Goal: Task Accomplishment & Management: Manage account settings

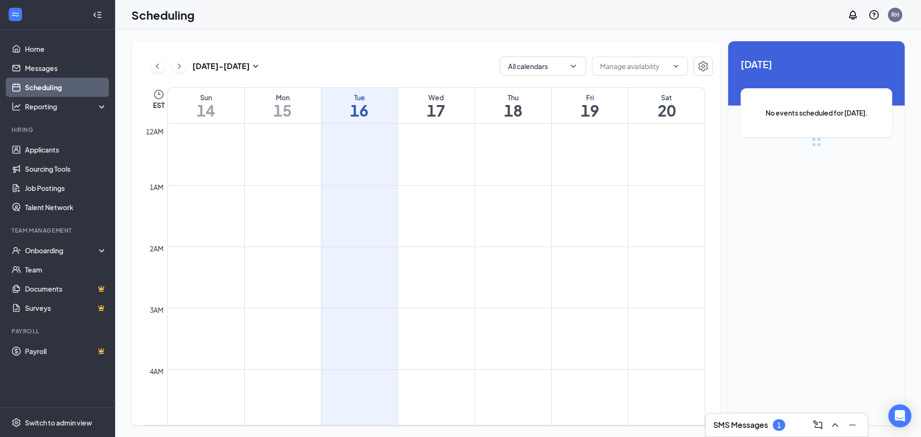
scroll to position [472, 0]
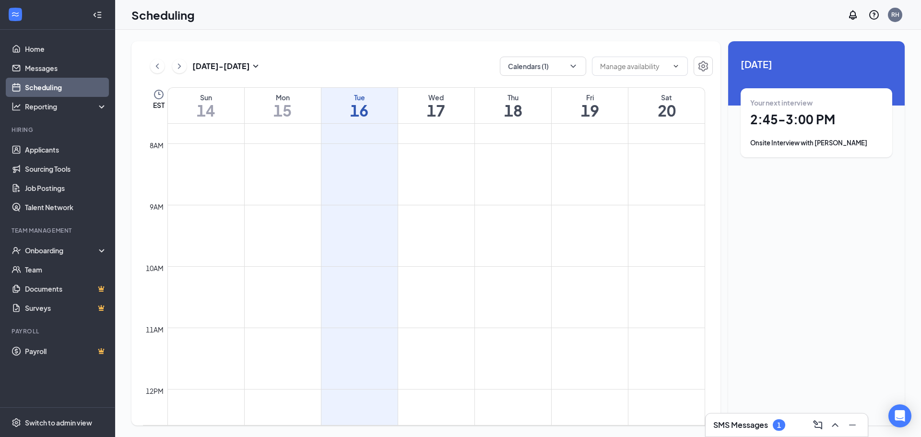
click at [437, 105] on h1 "17" at bounding box center [436, 110] width 76 height 16
click at [777, 142] on div "Onsite Interview with [PERSON_NAME]" at bounding box center [816, 143] width 132 height 10
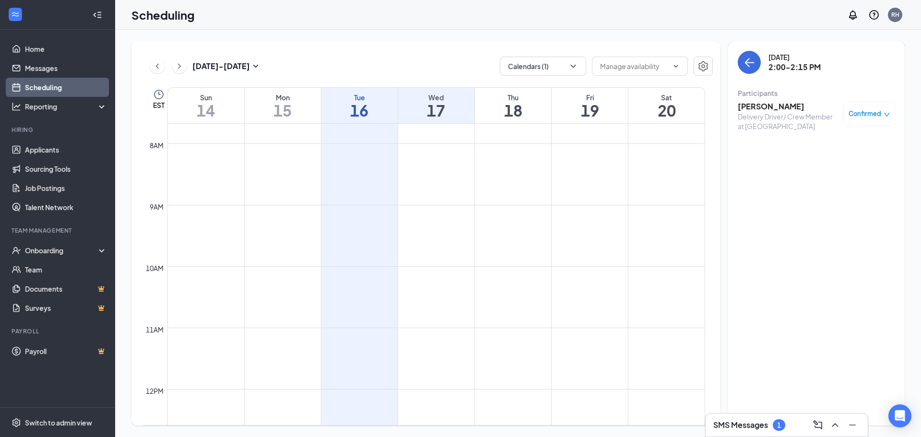
click at [759, 106] on h3 "[PERSON_NAME]" at bounding box center [788, 106] width 101 height 11
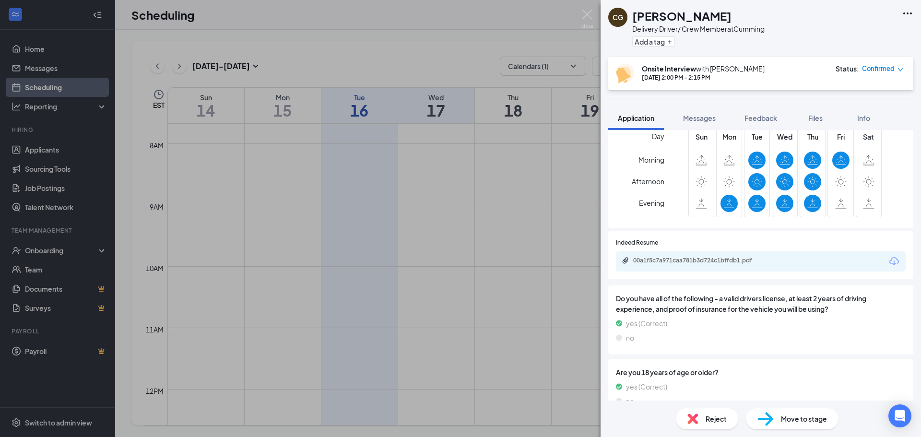
scroll to position [240, 0]
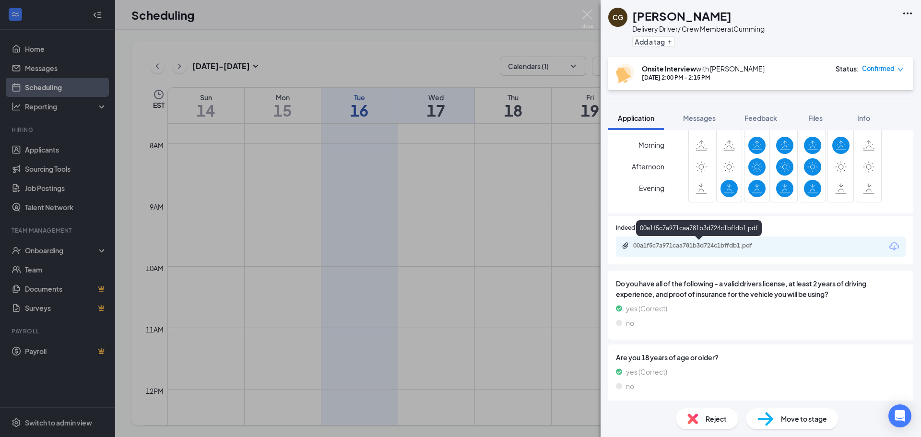
click at [668, 245] on div "00a1f5c7a971caa781b3d724c1bffdb1.pdf" at bounding box center [700, 246] width 134 height 8
click at [584, 15] on img at bounding box center [587, 19] width 12 height 19
